Goal: Task Accomplishment & Management: Manage account settings

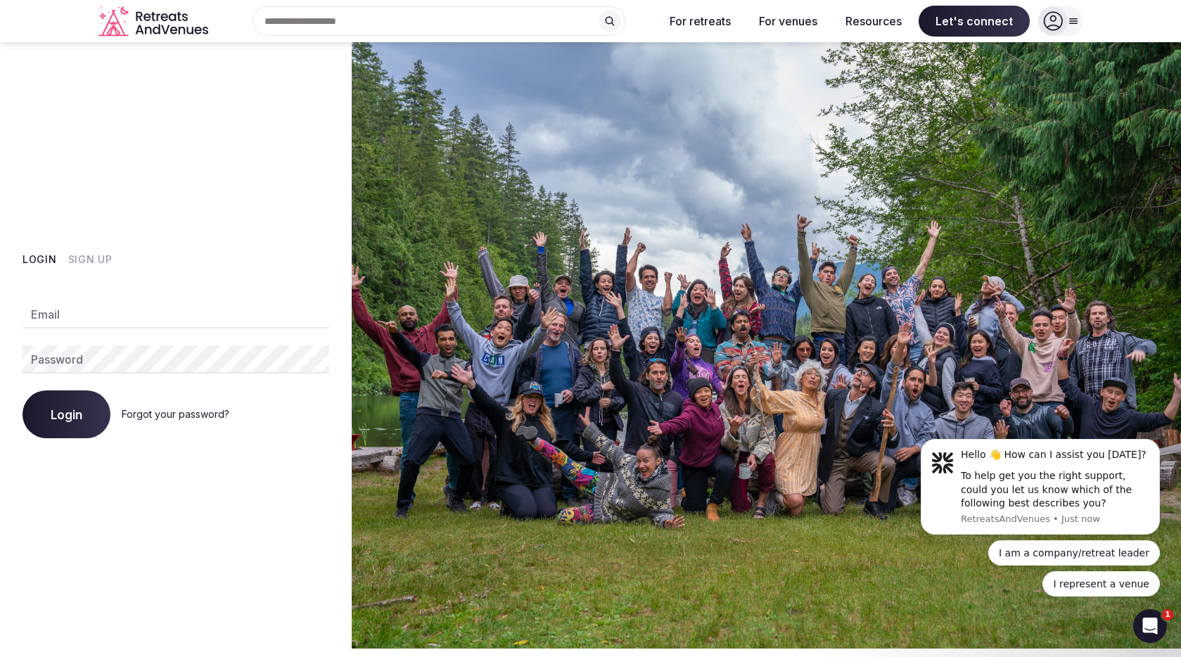
click at [53, 302] on div "Email" at bounding box center [176, 314] width 307 height 28
type input "**********"
click at [68, 409] on span "Login" at bounding box center [67, 414] width 32 height 14
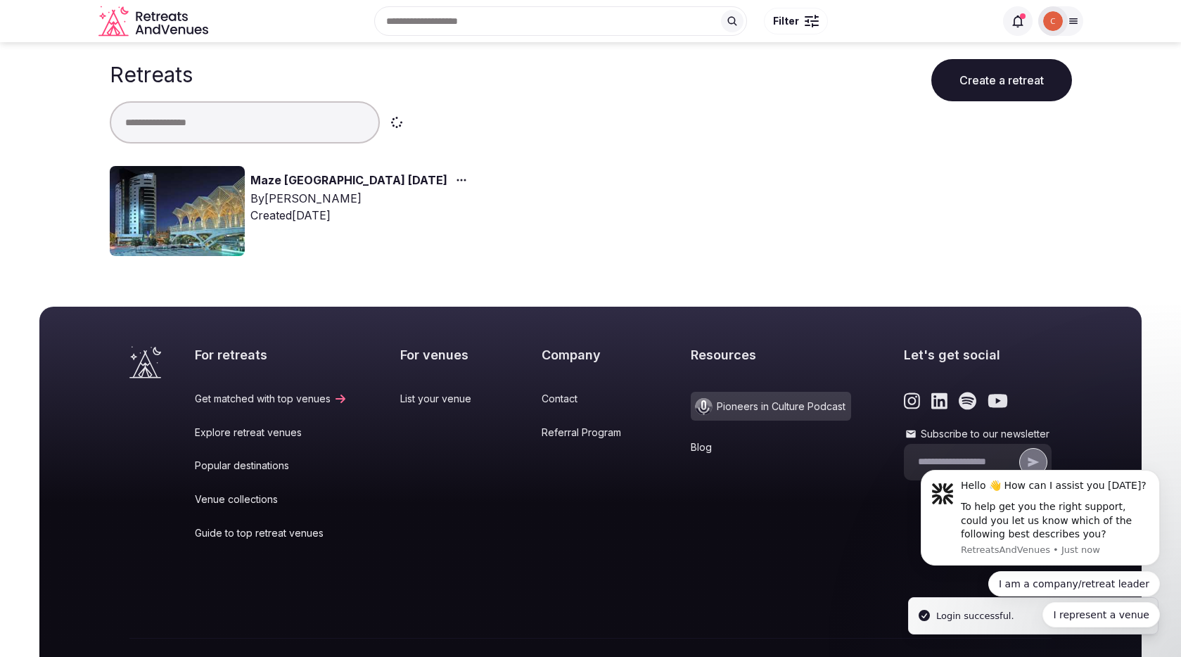
click at [347, 181] on link "Maze [GEOGRAPHIC_DATA] [DATE]" at bounding box center [348, 181] width 197 height 18
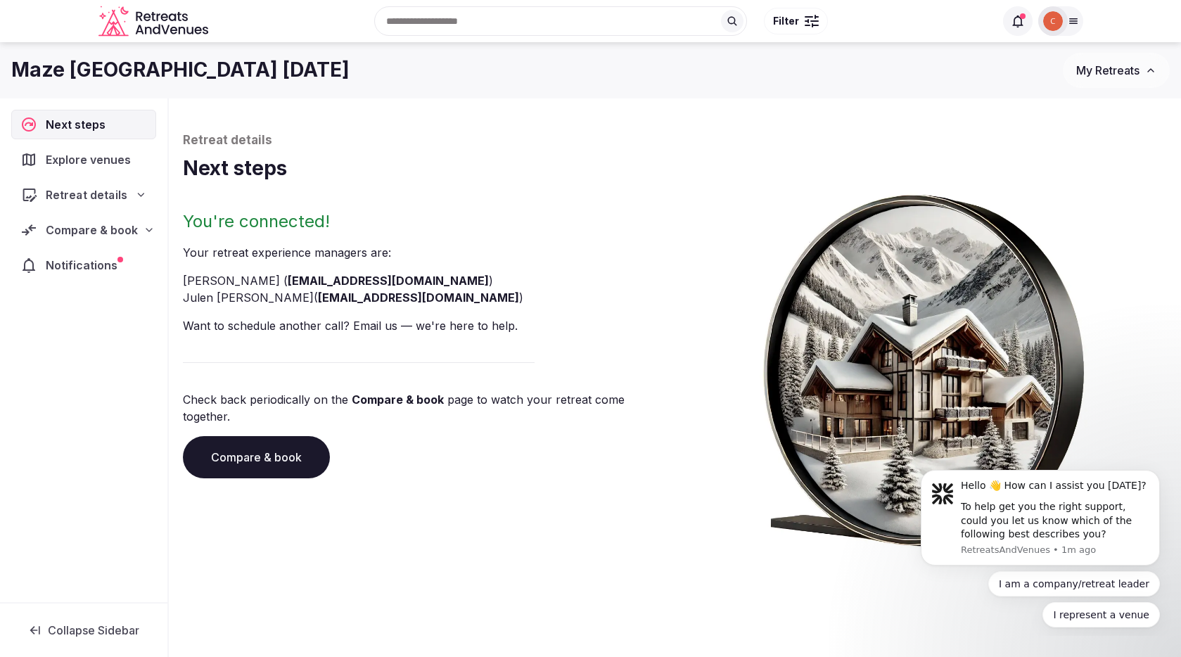
click at [105, 194] on span "Retreat details" at bounding box center [86, 194] width 81 height 17
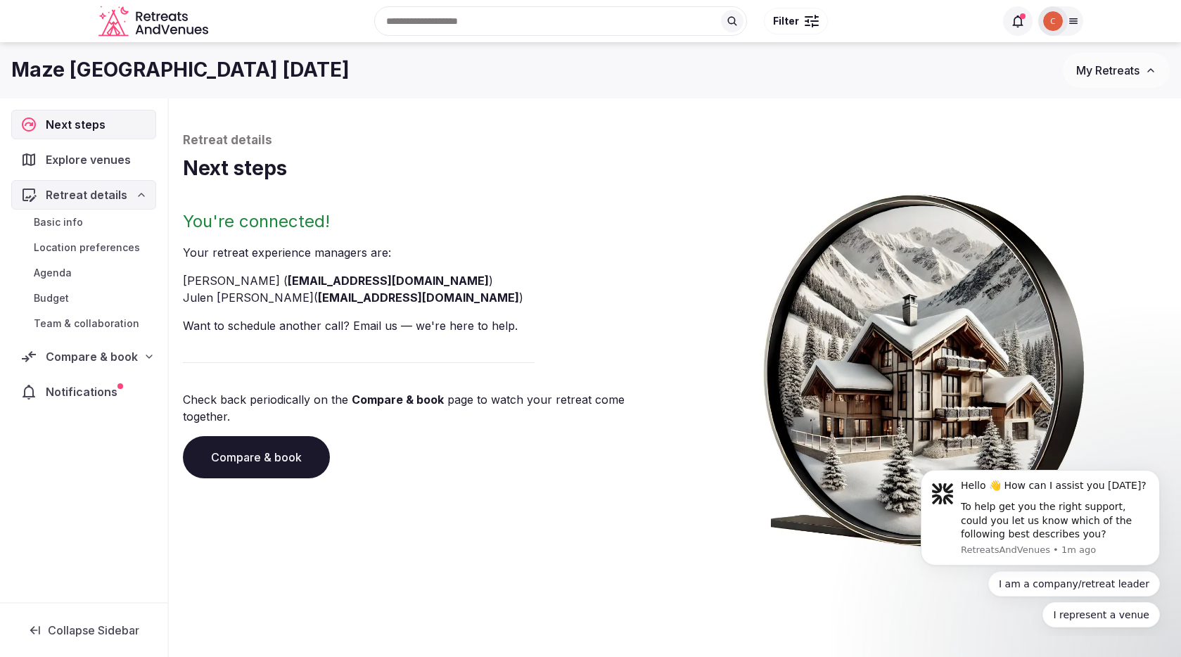
click at [61, 300] on span "Budget" at bounding box center [51, 298] width 35 height 14
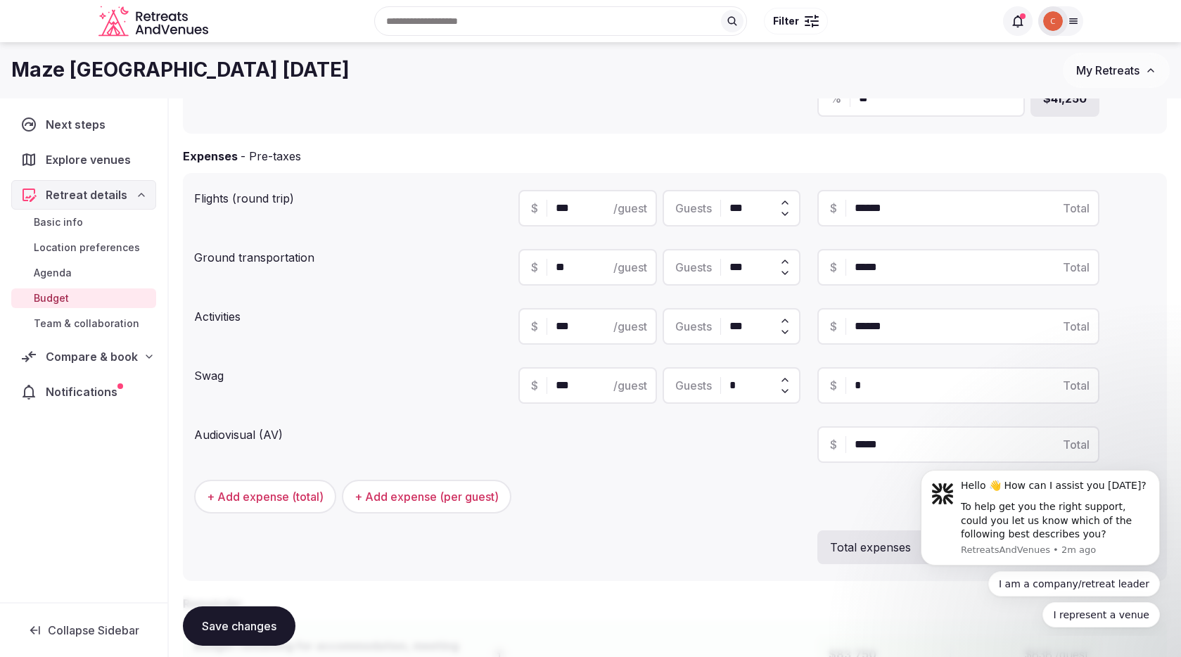
scroll to position [269, 0]
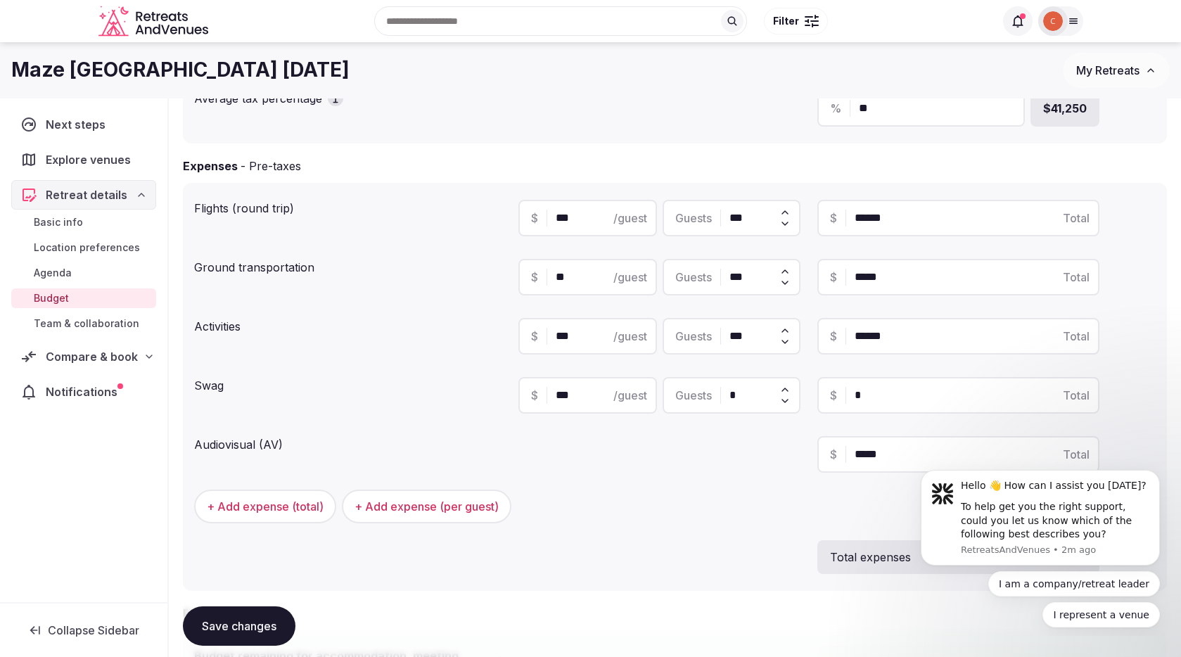
click at [1144, 451] on icon at bounding box center [1144, 454] width 11 height 11
click at [1100, 404] on button "Delete" at bounding box center [1091, 405] width 52 height 25
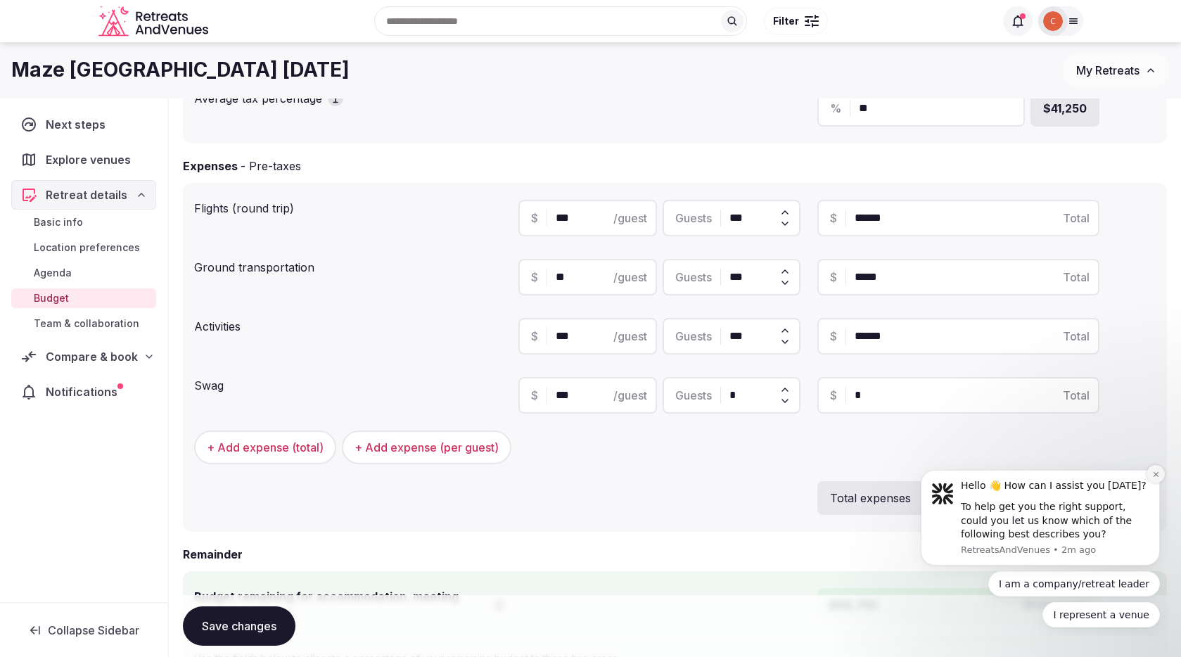
click at [1160, 470] on button "Dismiss notification" at bounding box center [1155, 474] width 18 height 18
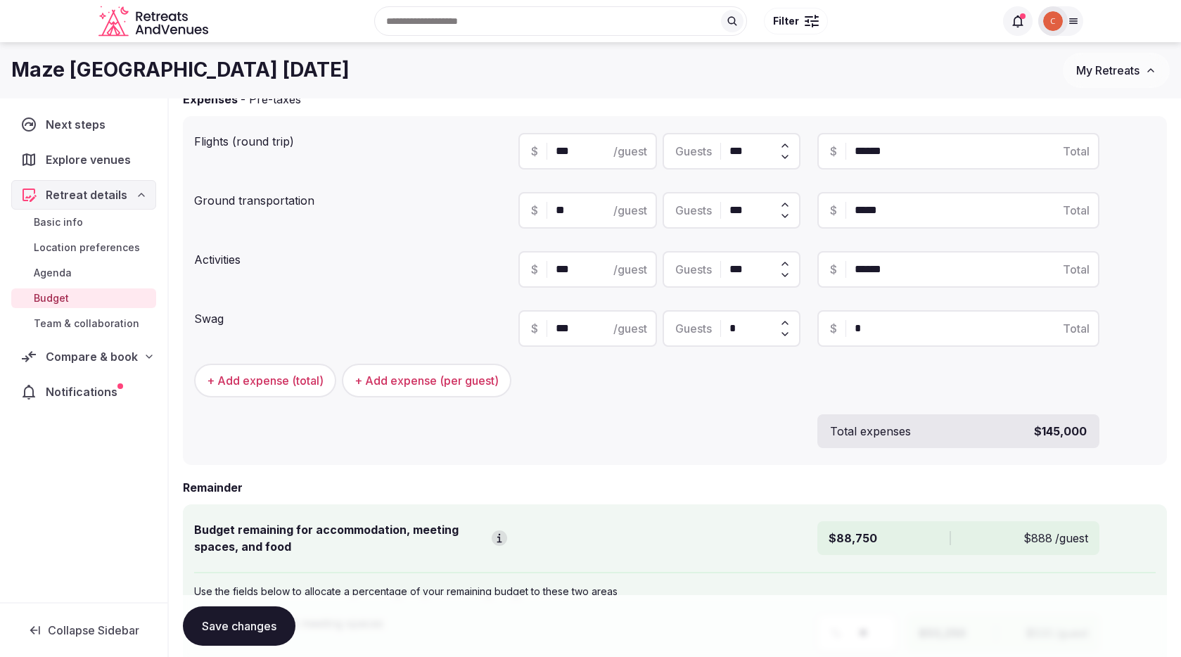
scroll to position [235, 0]
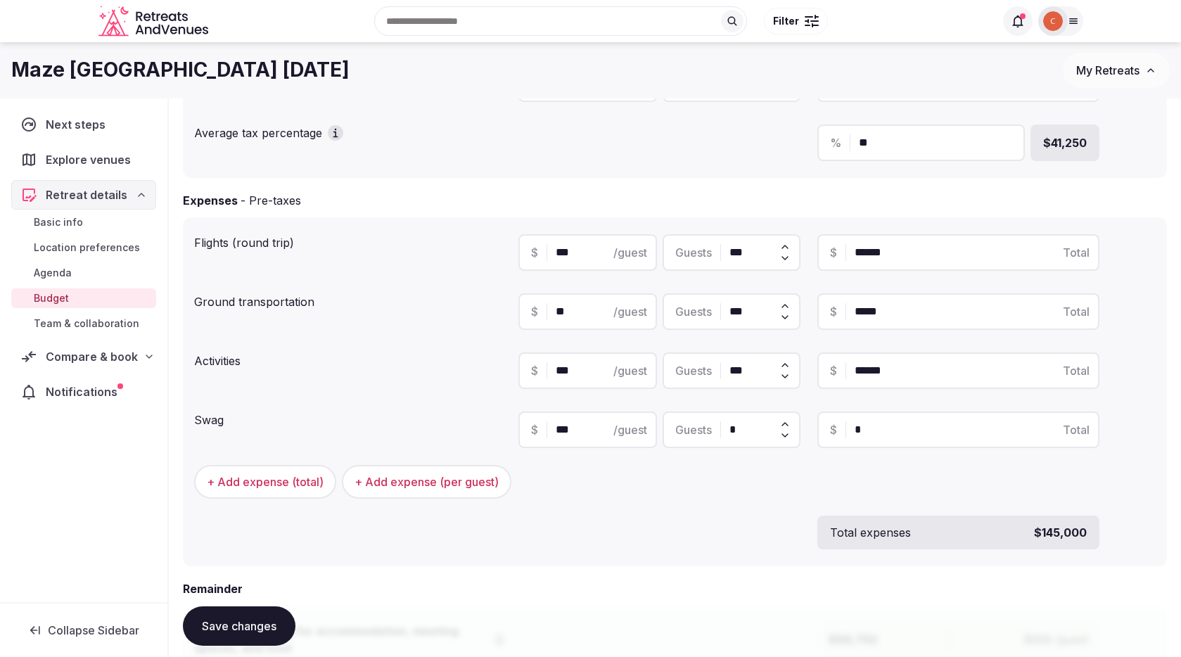
click at [91, 243] on span "Location preferences" at bounding box center [87, 248] width 106 height 14
click at [77, 358] on span "Compare & book" at bounding box center [92, 356] width 92 height 17
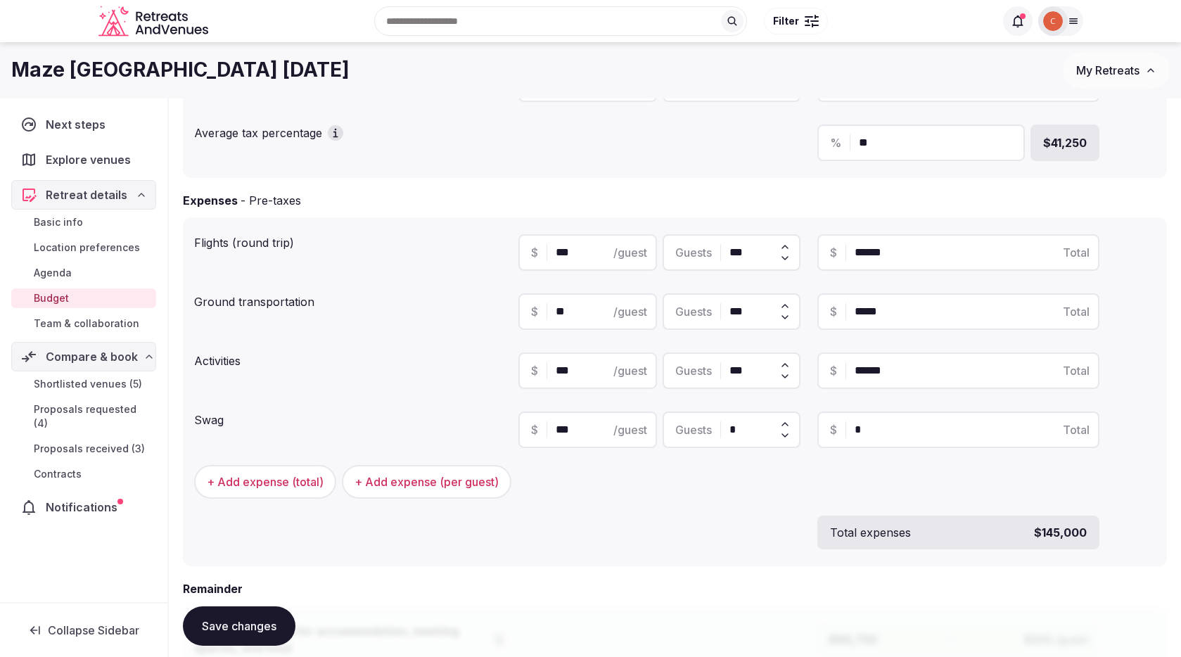
click at [76, 381] on span "Shortlisted venues (5)" at bounding box center [88, 384] width 108 height 14
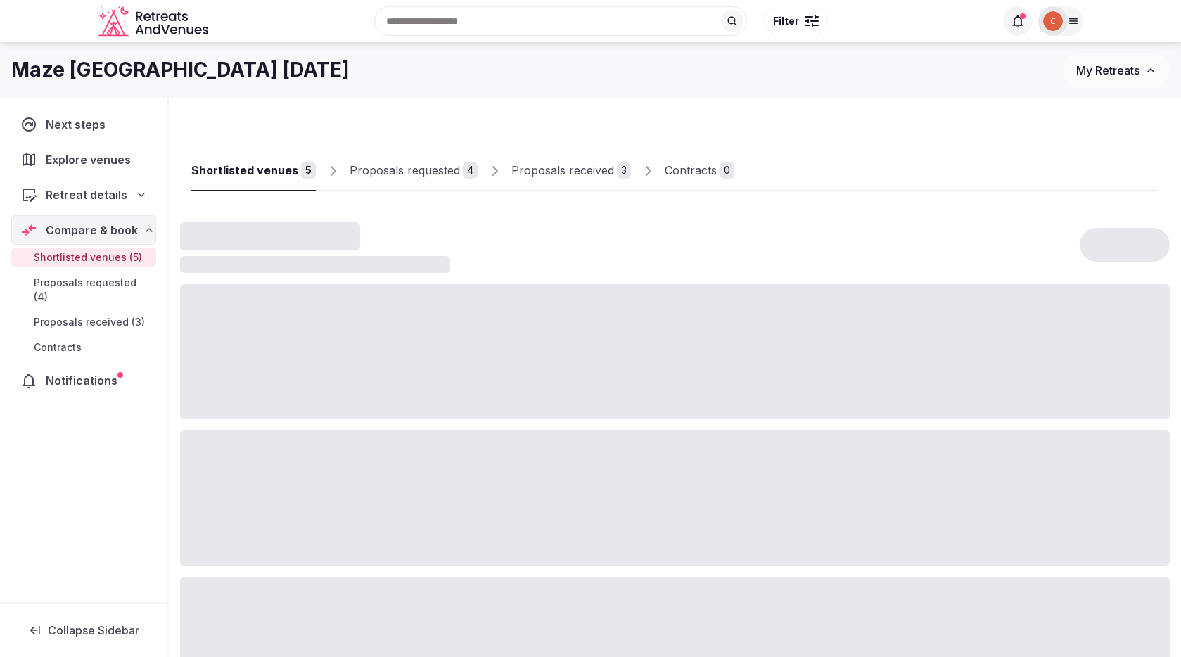
click at [584, 172] on div "Proposals received" at bounding box center [562, 170] width 103 height 17
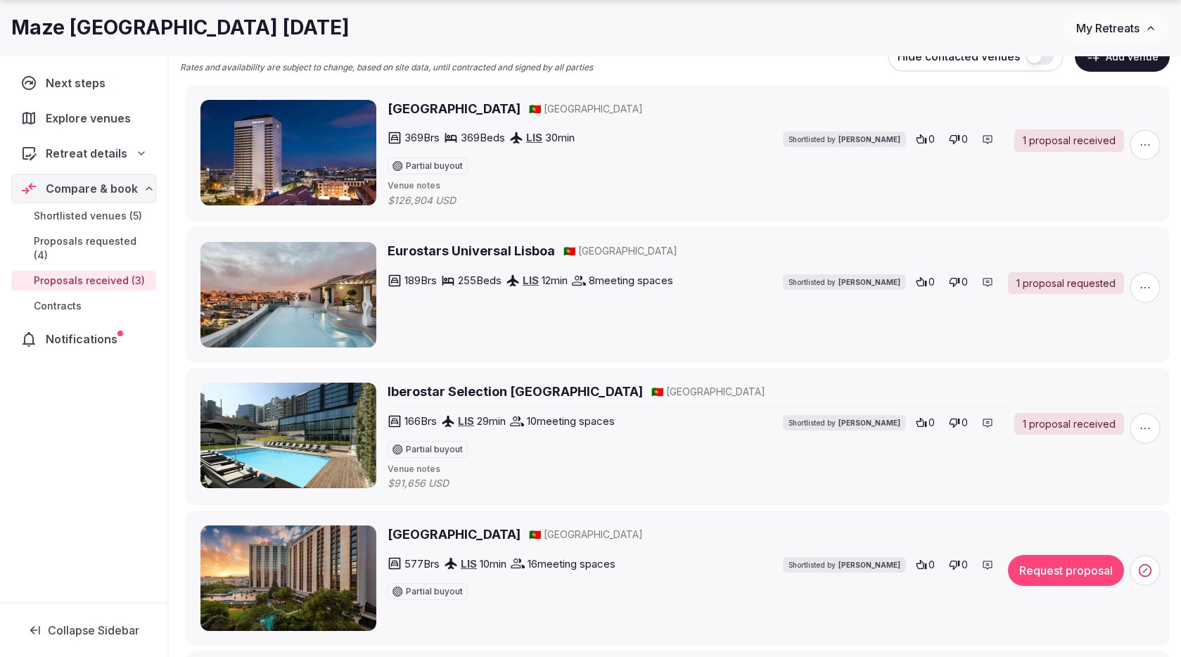
scroll to position [255, 0]
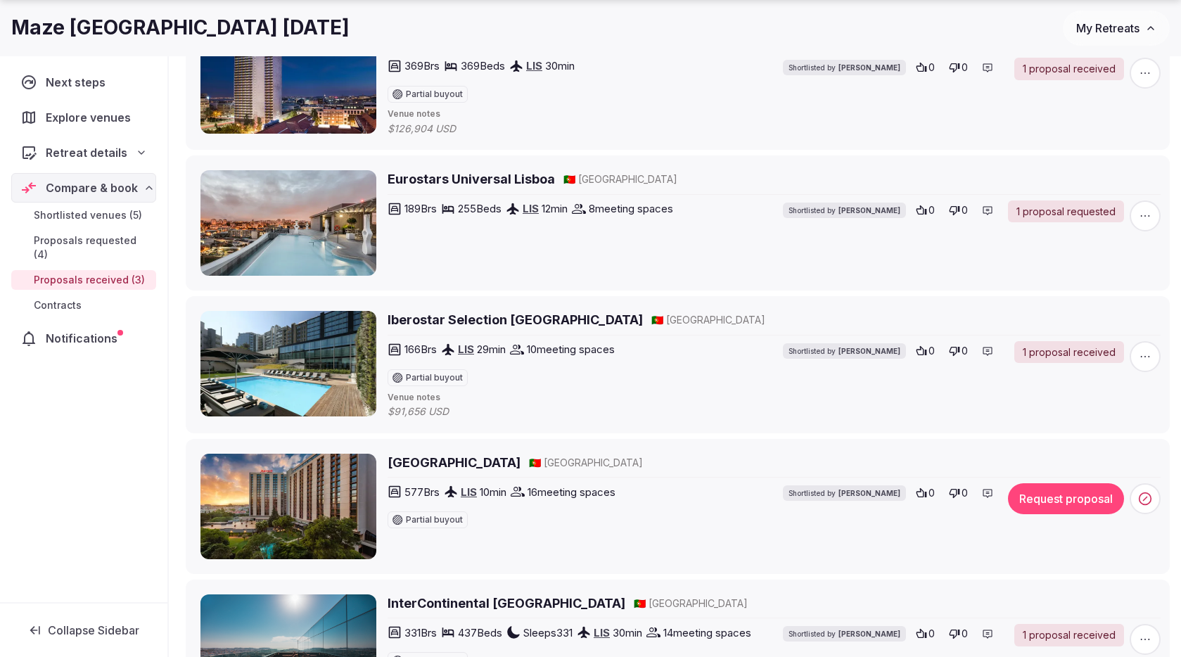
click at [89, 158] on span "Retreat details" at bounding box center [87, 152] width 82 height 17
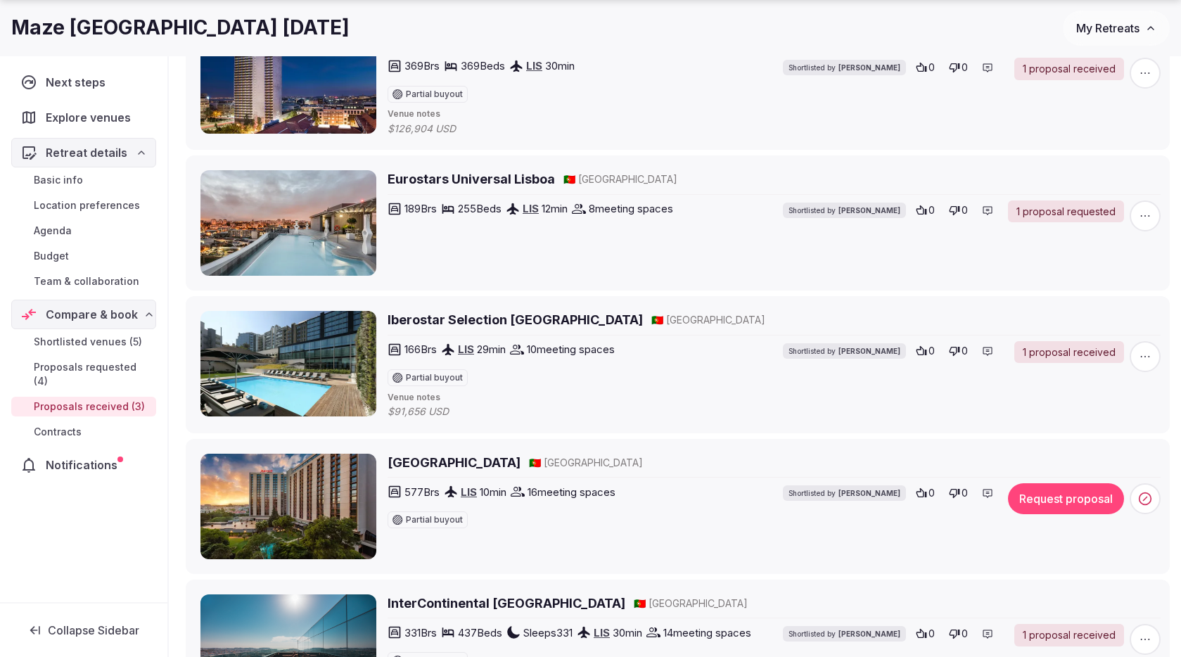
click at [55, 257] on span "Budget" at bounding box center [51, 256] width 35 height 14
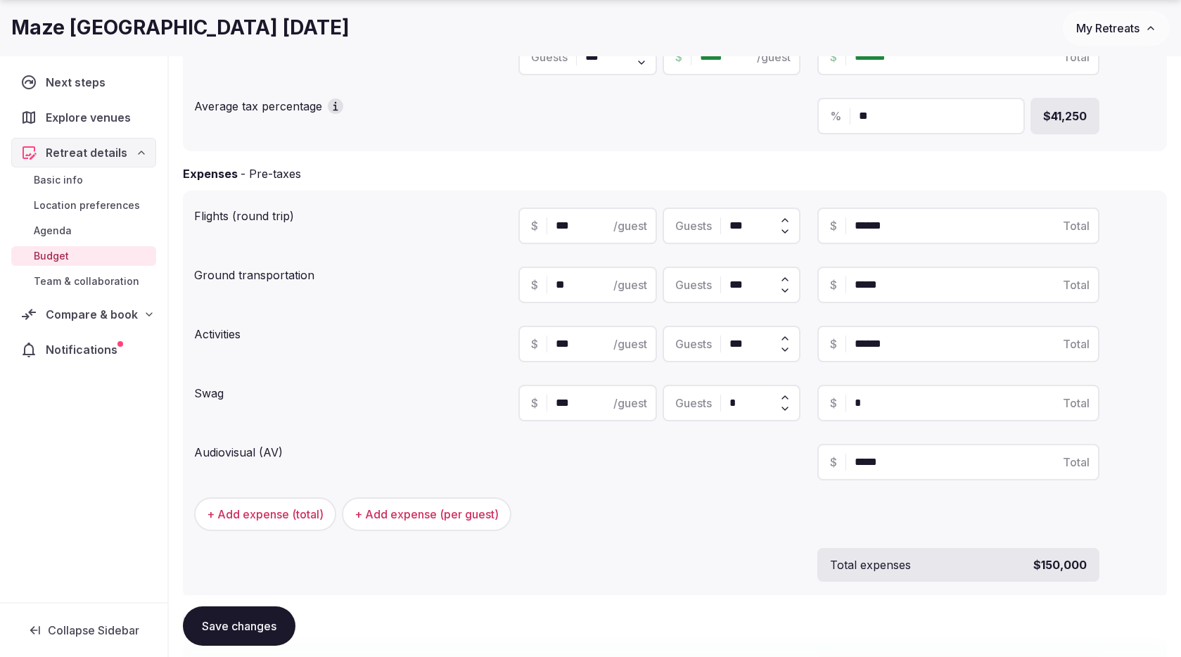
scroll to position [267, 0]
